Goal: Check status: Check status

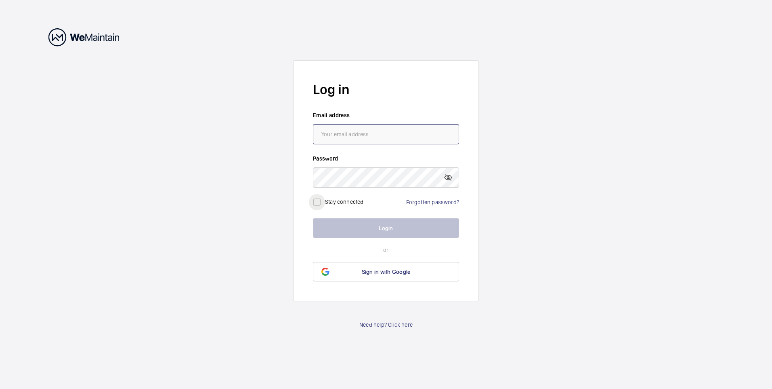
type input "[EMAIL_ADDRESS][DOMAIN_NAME]"
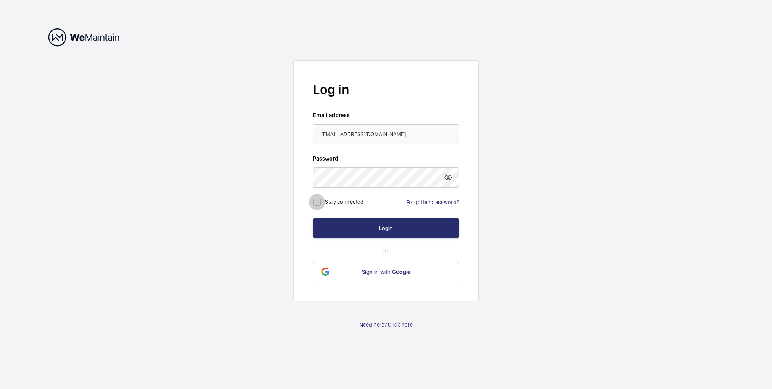
click at [315, 200] on input "checkbox" at bounding box center [317, 202] width 16 height 16
checkbox input "true"
click at [368, 228] on button "Login" at bounding box center [386, 227] width 146 height 19
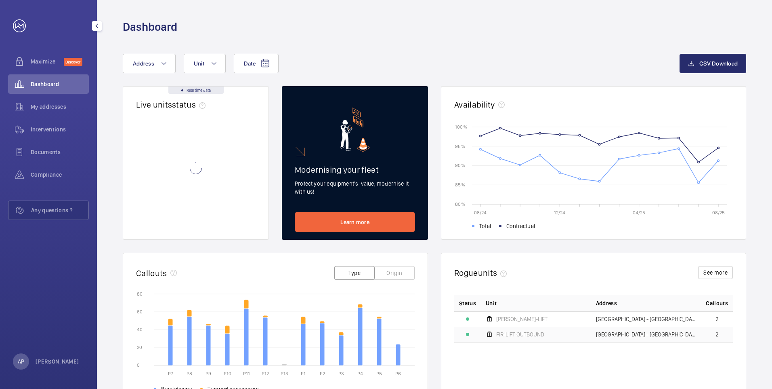
click at [49, 84] on span "Dashboard" at bounding box center [60, 84] width 58 height 8
click at [149, 218] on p "Not working" at bounding box center [159, 220] width 31 height 8
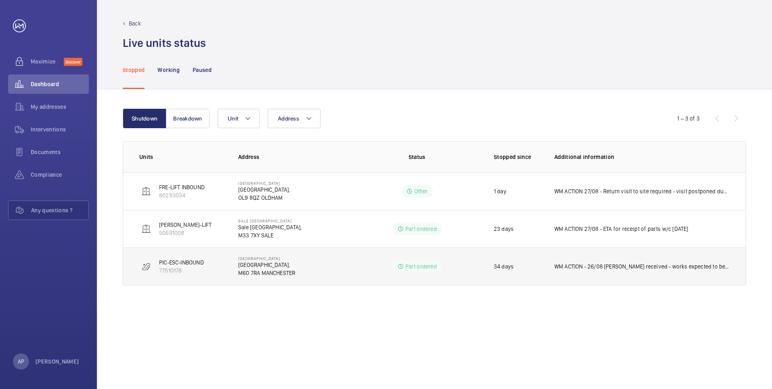
click at [660, 267] on p "WM ACTION - 26/08 [PERSON_NAME] received - works expected to be complete w/c 01…" at bounding box center [641, 266] width 175 height 8
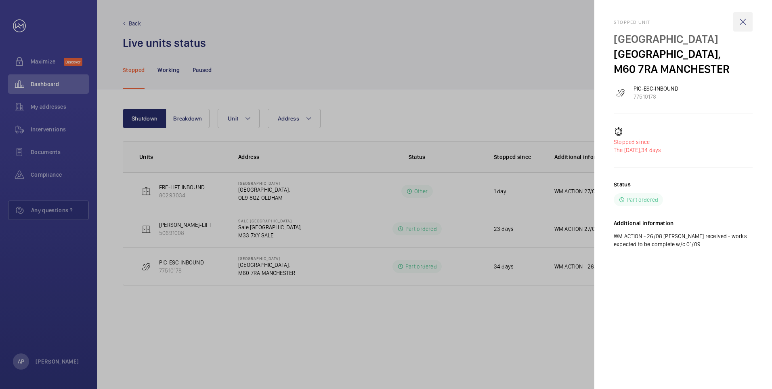
click at [743, 22] on wm-front-icon-button at bounding box center [742, 21] width 19 height 19
